Goal: Check status: Check status

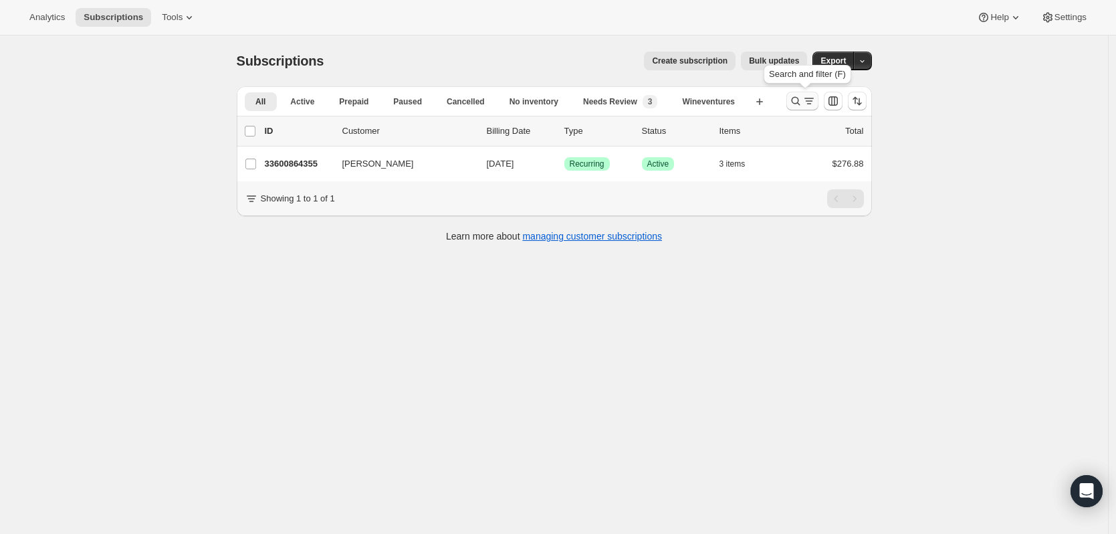
click at [797, 106] on icon "Search and filter results" at bounding box center [795, 100] width 13 height 13
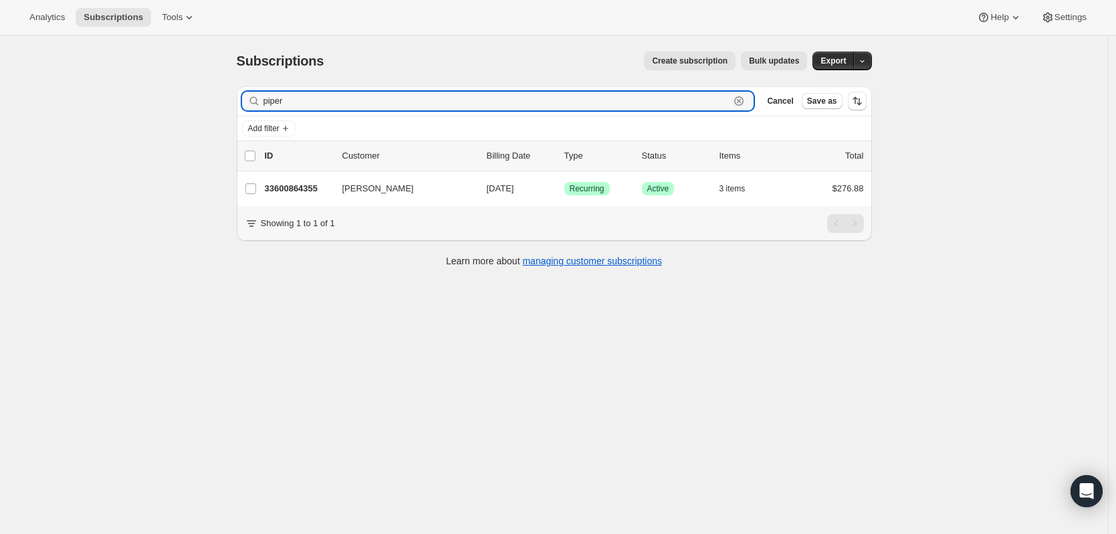
click at [742, 102] on icon "button" at bounding box center [739, 101] width 5 height 5
paste input "[EMAIL_ADDRESS][DOMAIN_NAME]"
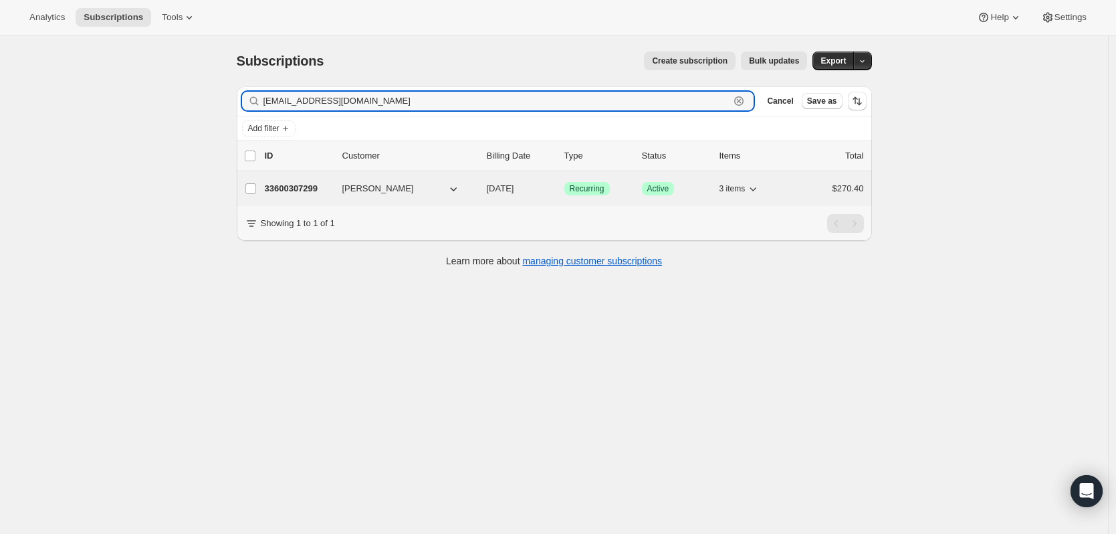
type input "[EMAIL_ADDRESS][DOMAIN_NAME]"
click at [318, 193] on p "33600307299" at bounding box center [298, 188] width 67 height 13
